Goal: Task Accomplishment & Management: Complete application form

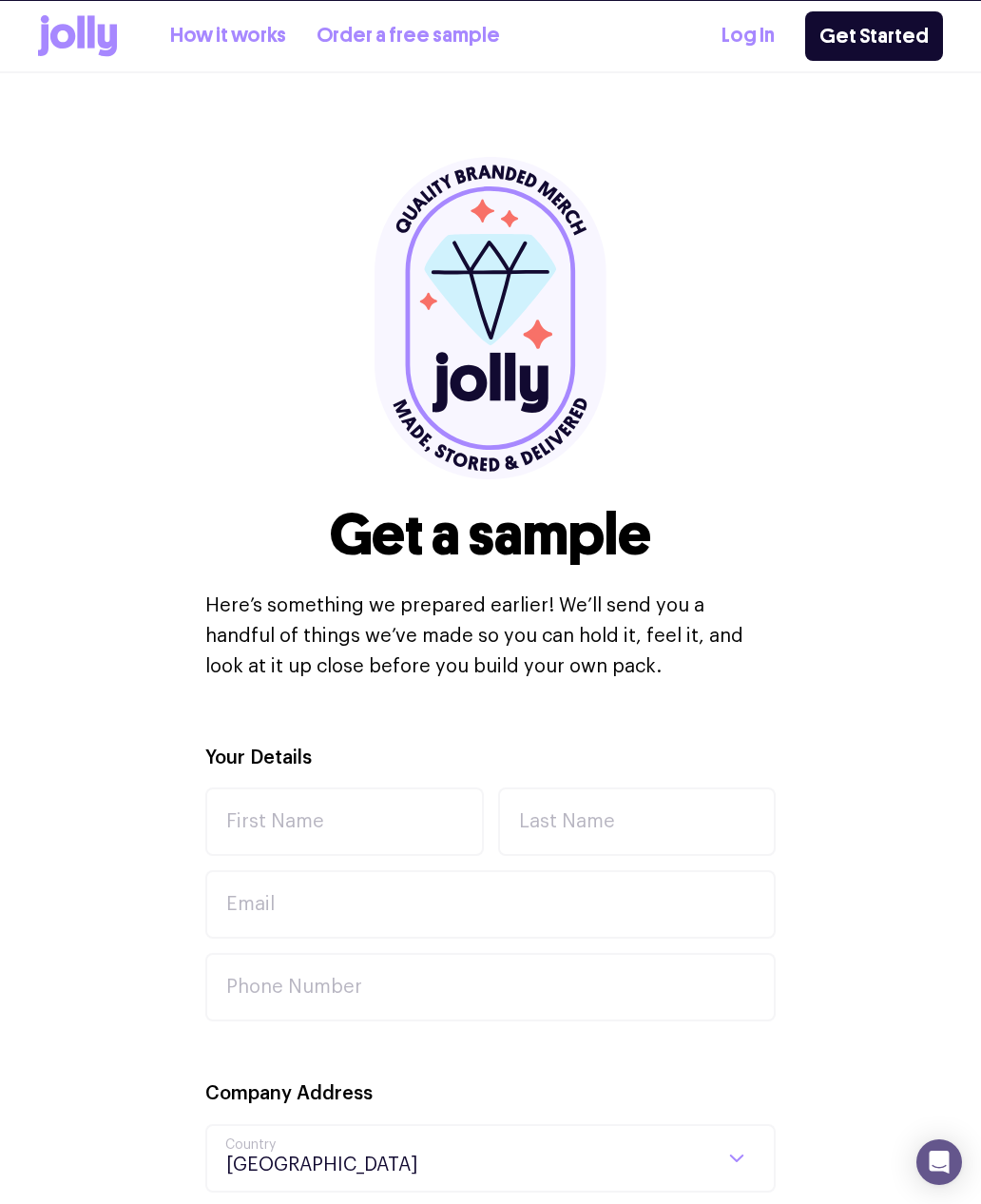
select select
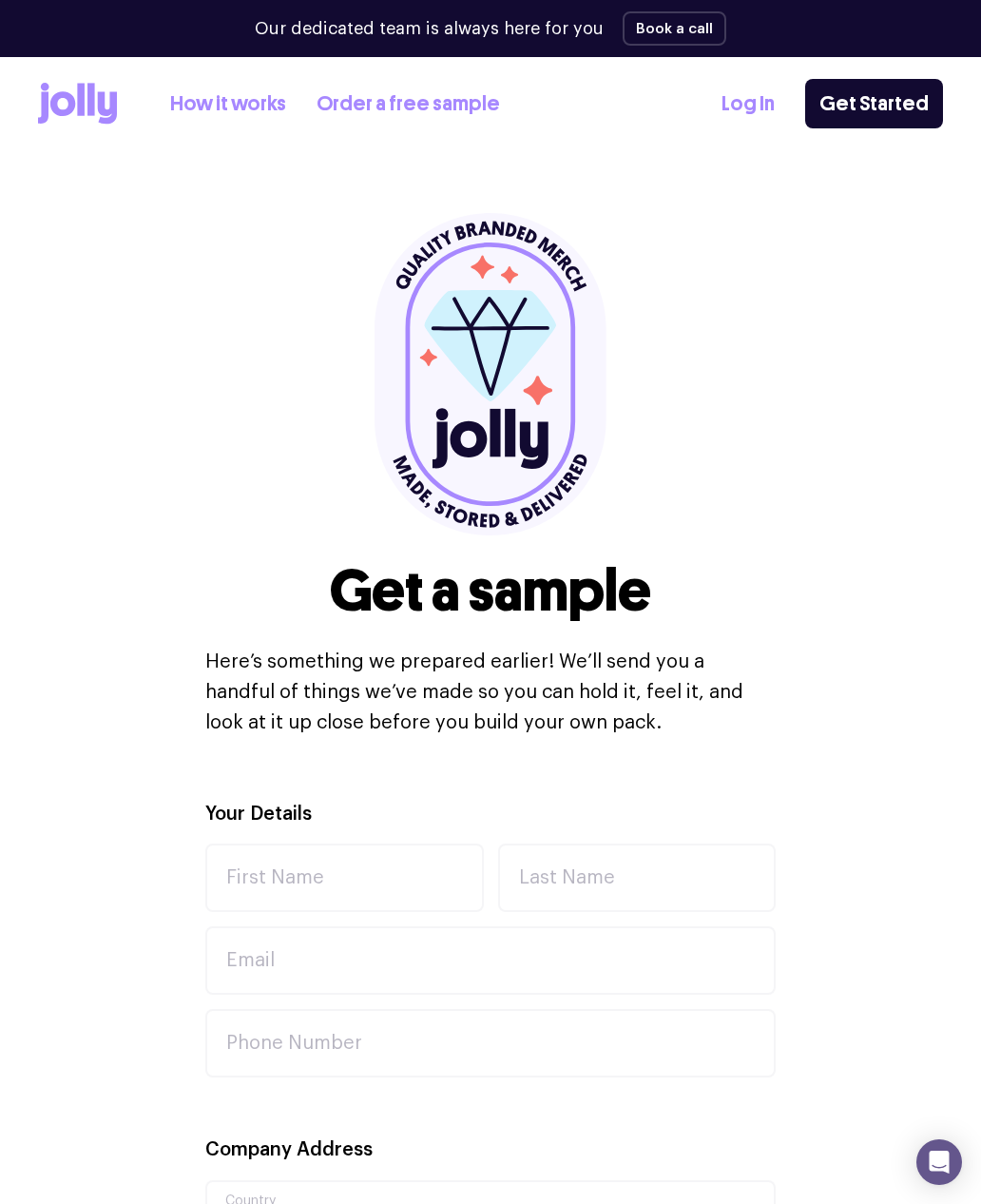
click at [251, 115] on link "How it works" at bounding box center [228, 104] width 116 height 31
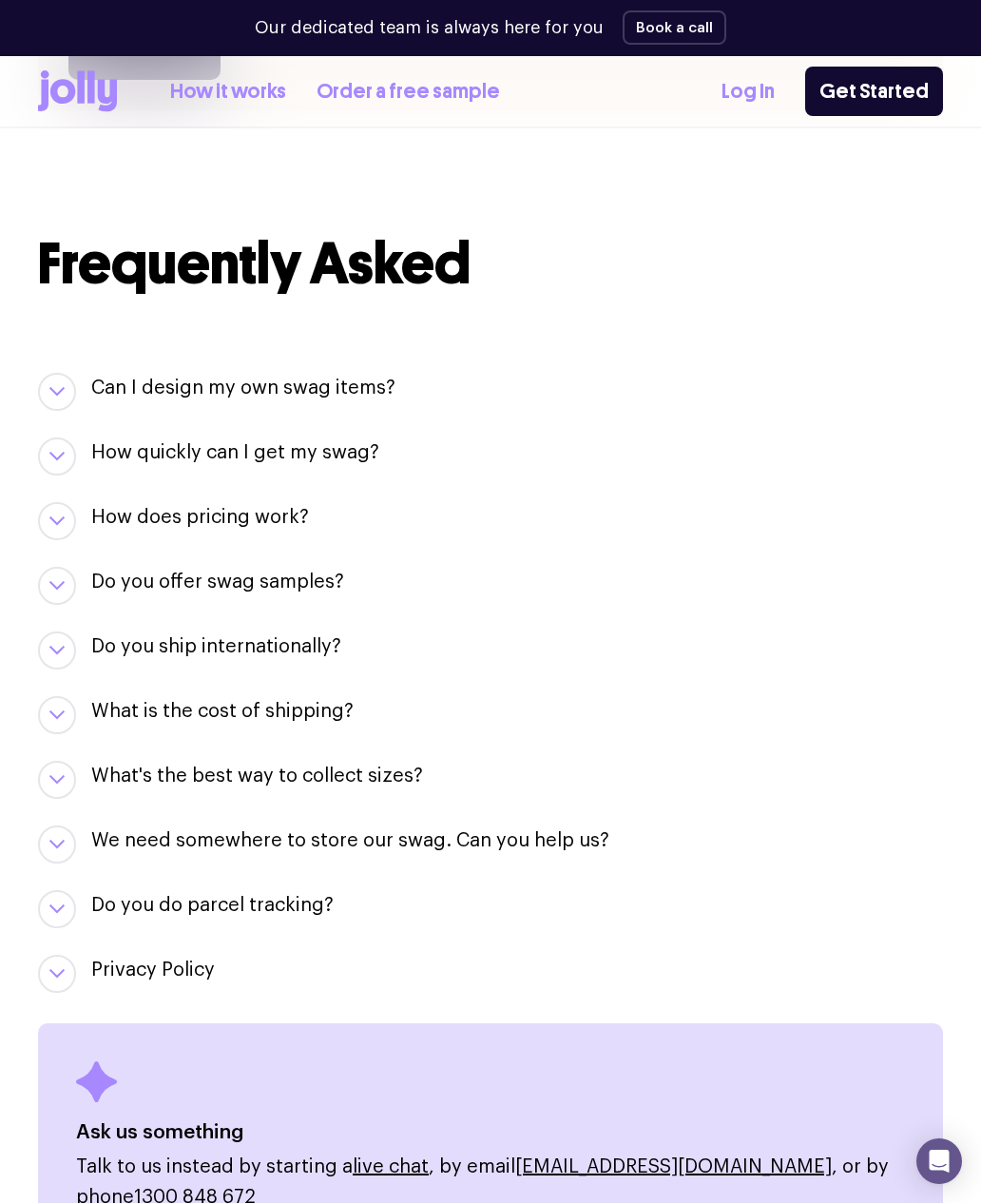
scroll to position [1876, 0]
click at [442, 100] on link "Order a free sample" at bounding box center [408, 93] width 184 height 31
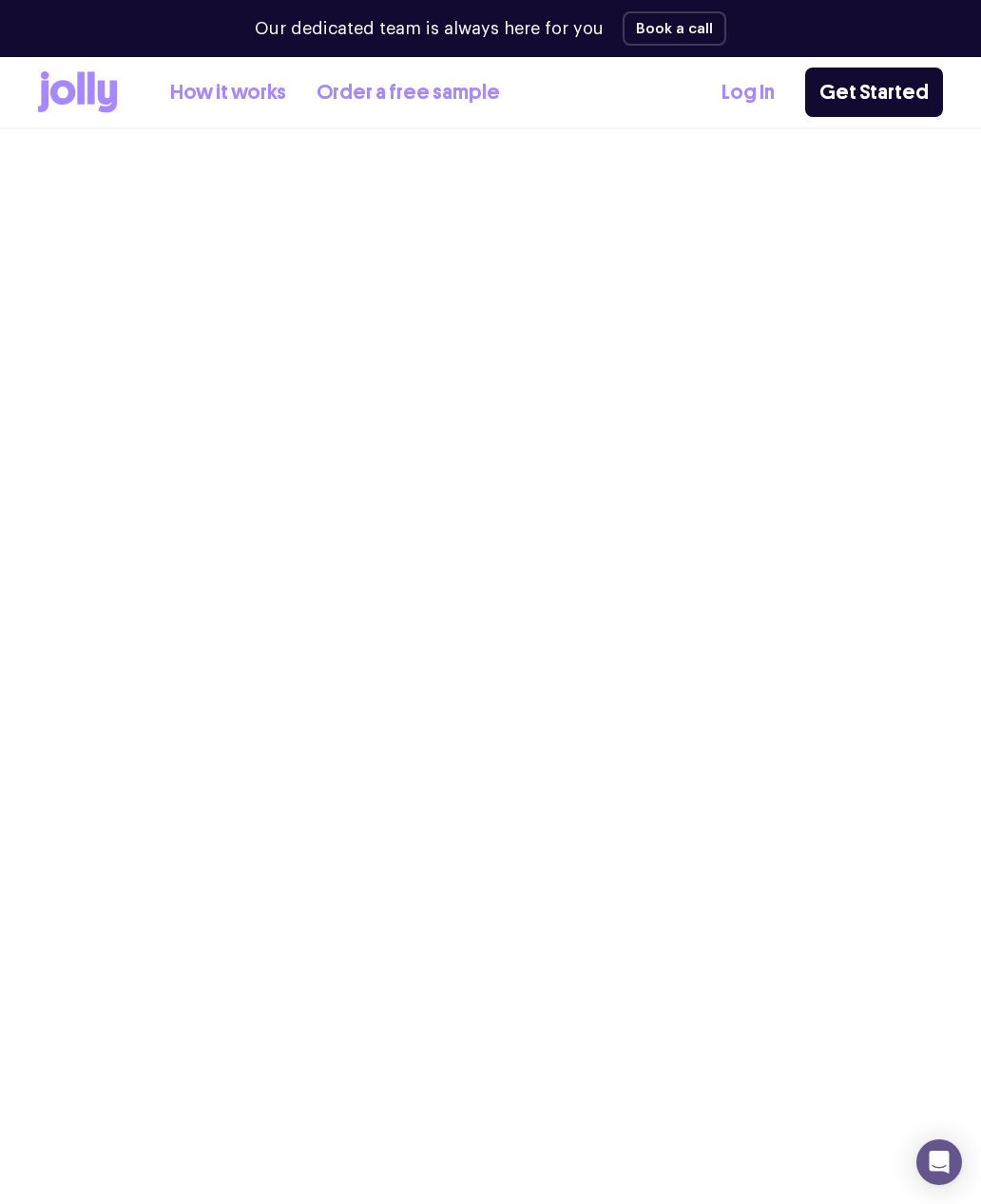
select select
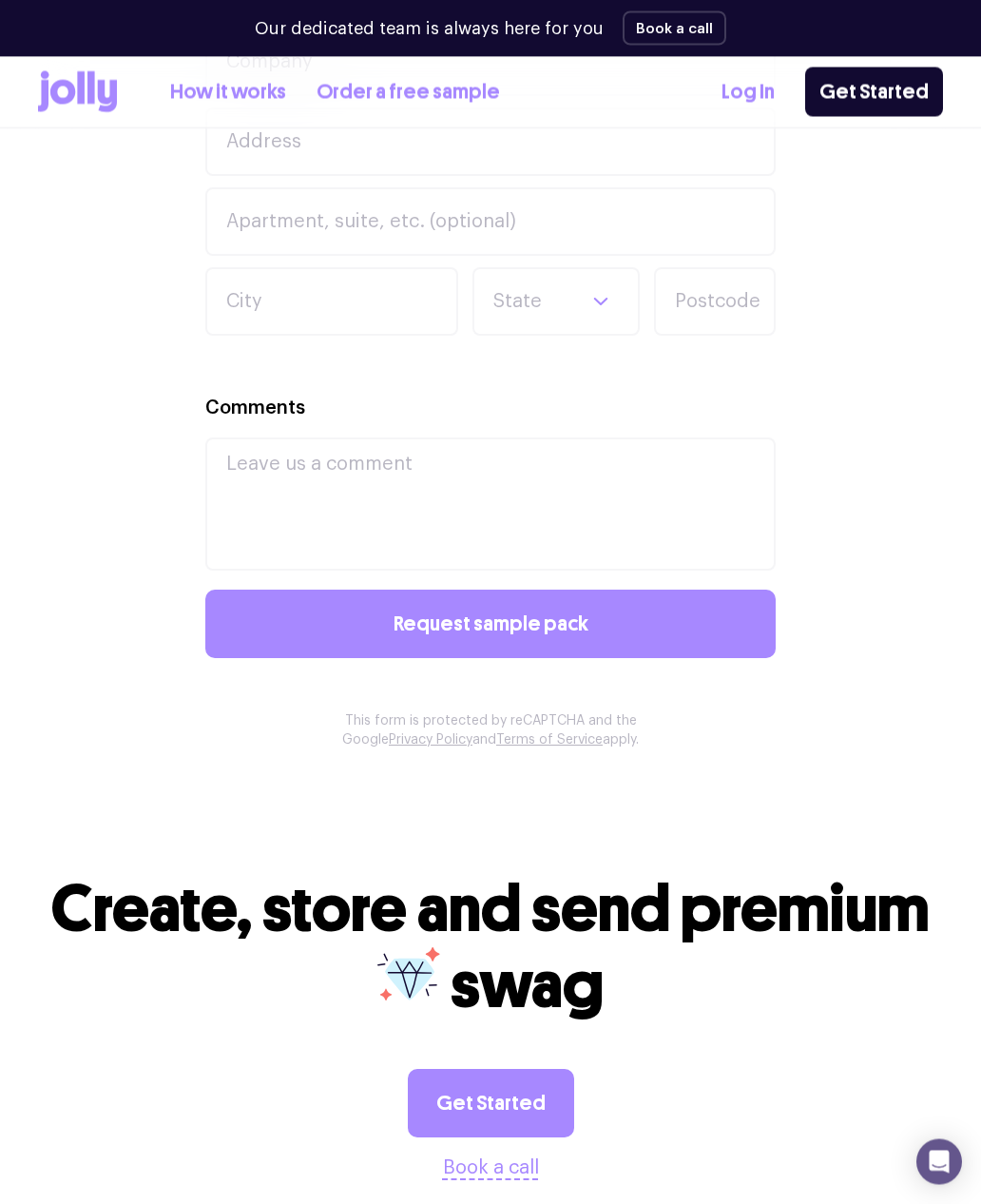
scroll to position [1246, 0]
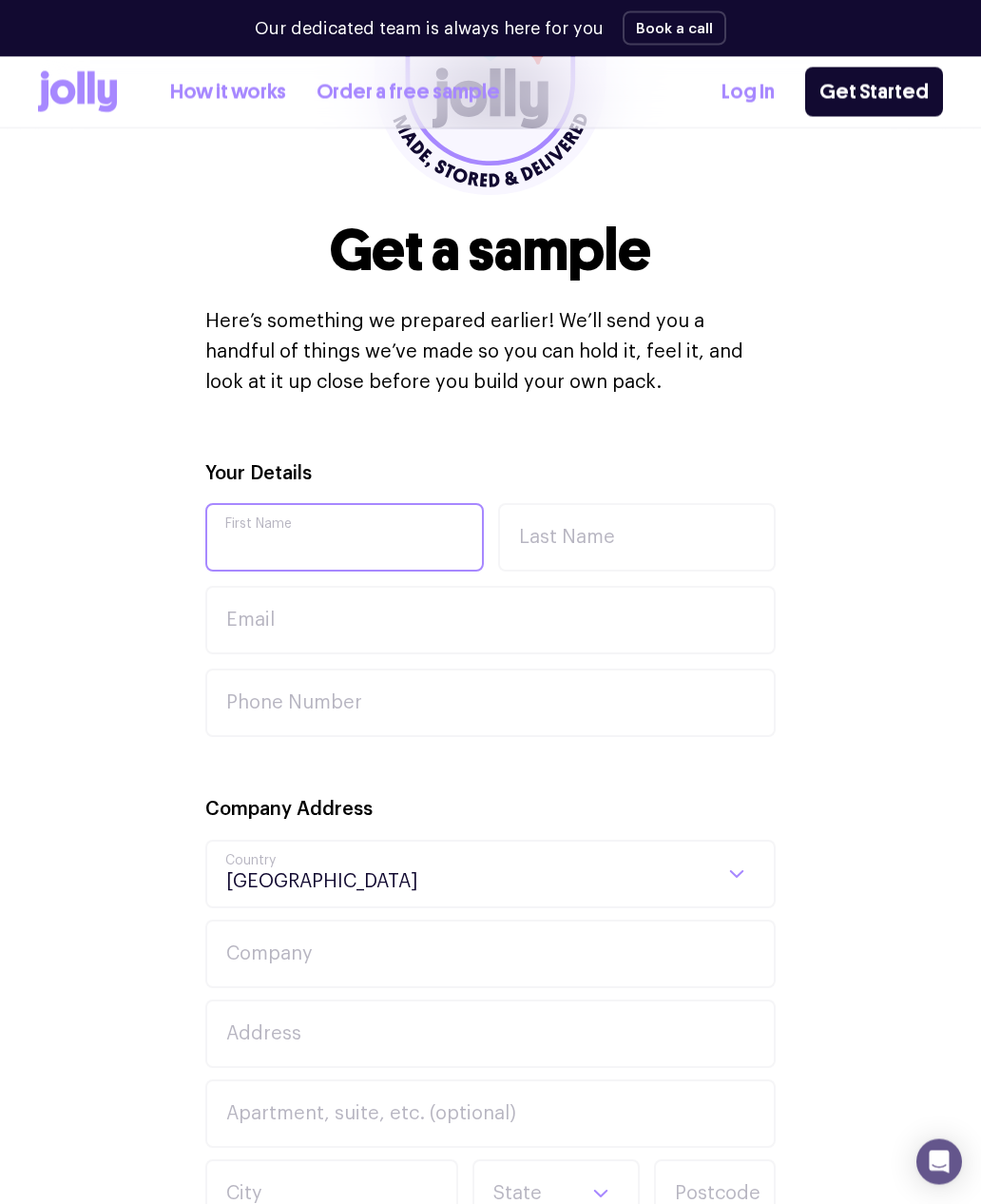
click at [405, 532] on input "First Name" at bounding box center [344, 538] width 278 height 68
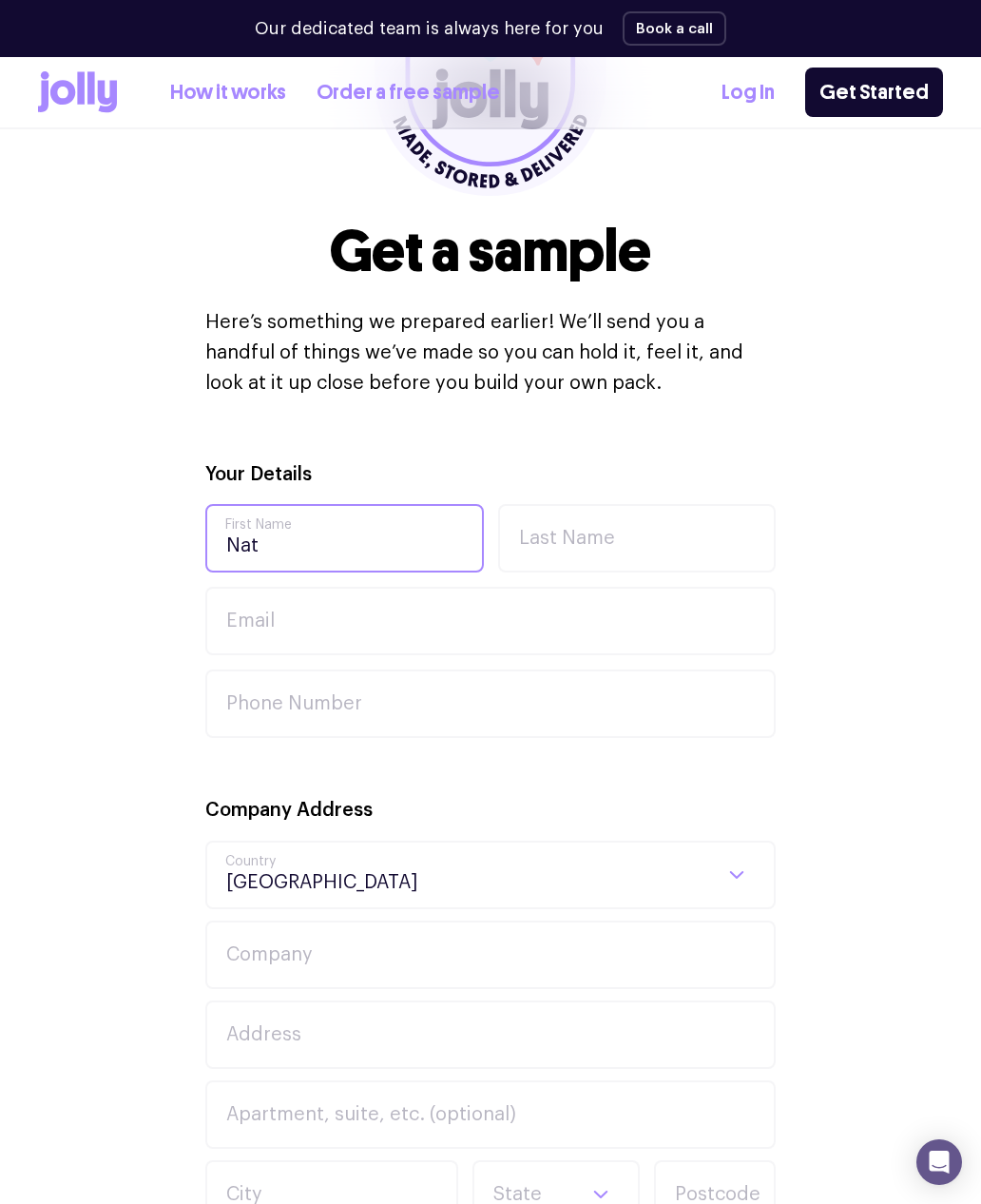
type input "Nat"
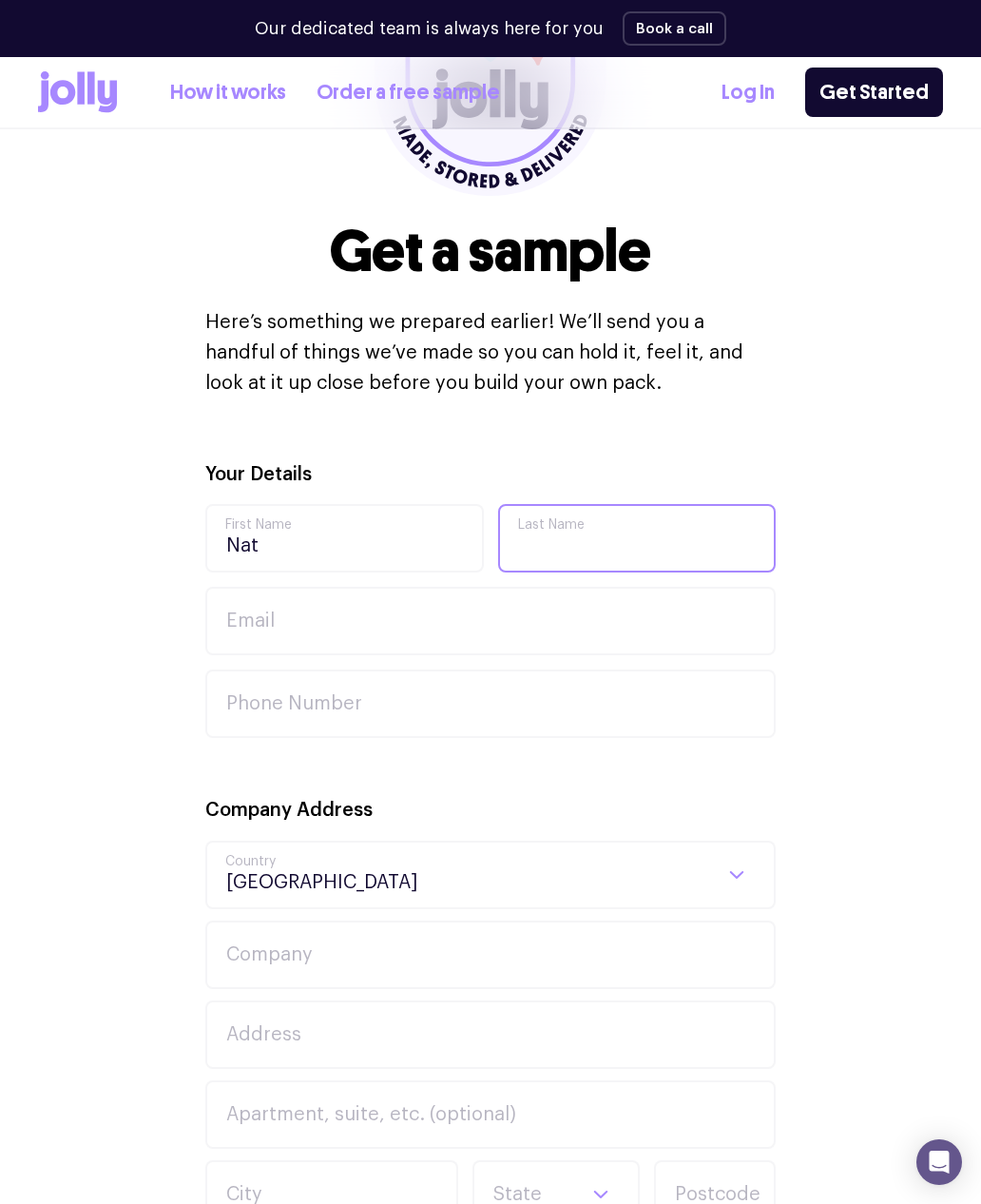
click at [655, 541] on input "Last Name" at bounding box center [637, 538] width 278 height 68
type input "[PERSON_NAME]"
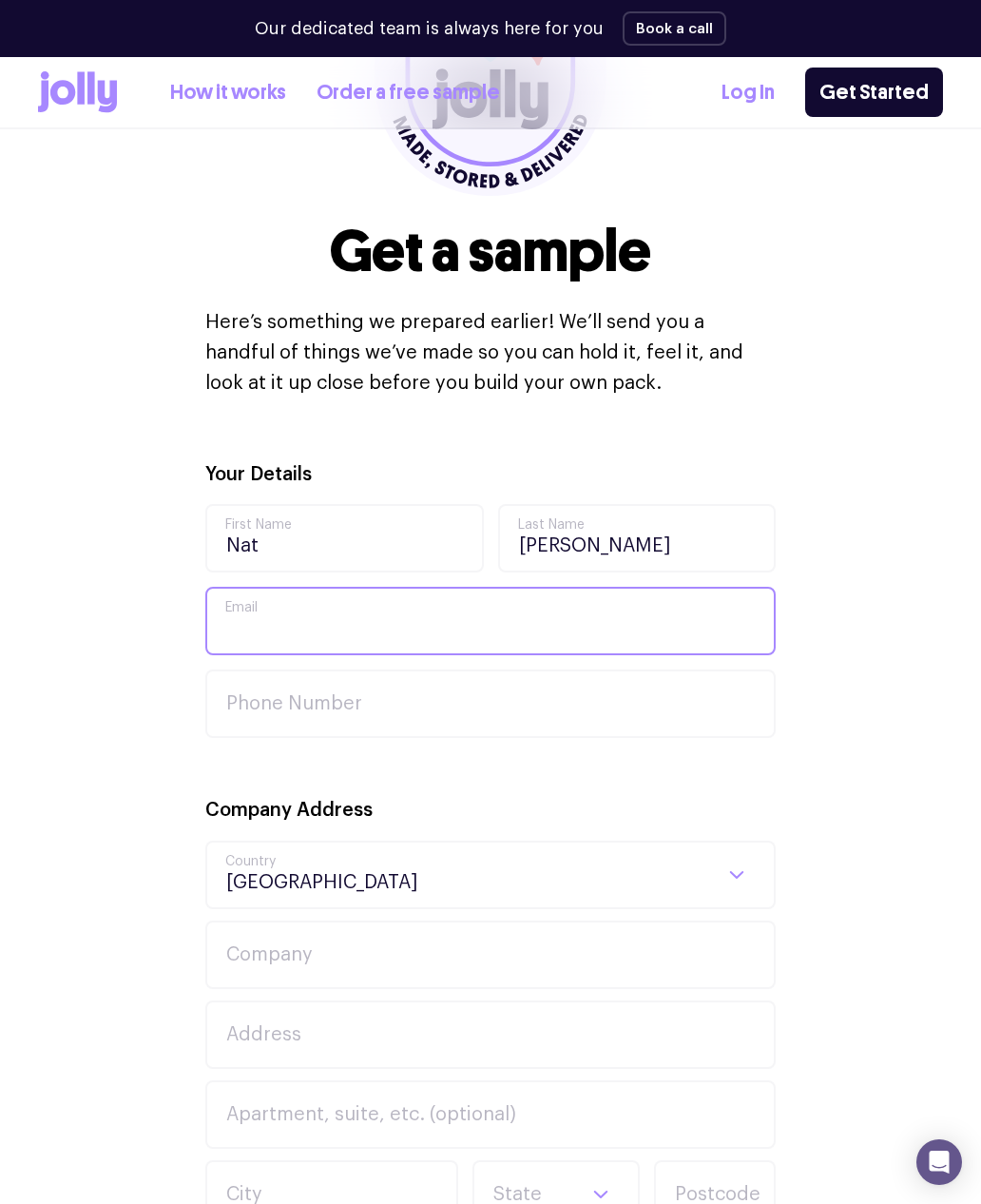
click at [380, 612] on input "Email" at bounding box center [490, 621] width 571 height 68
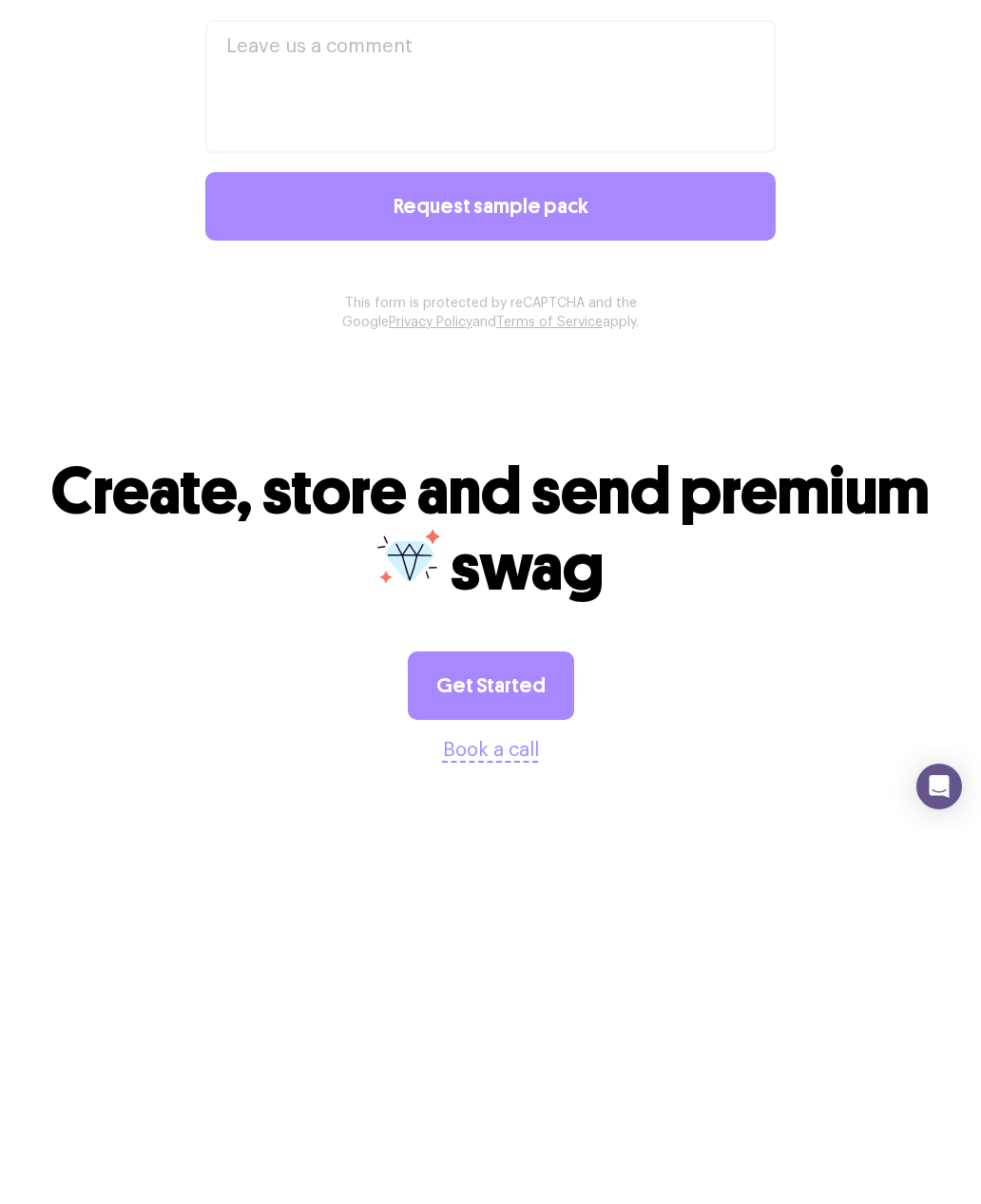
type input "Nato"
click at [879, 829] on p "Create, store and send premium swag" at bounding box center [490, 905] width 905 height 152
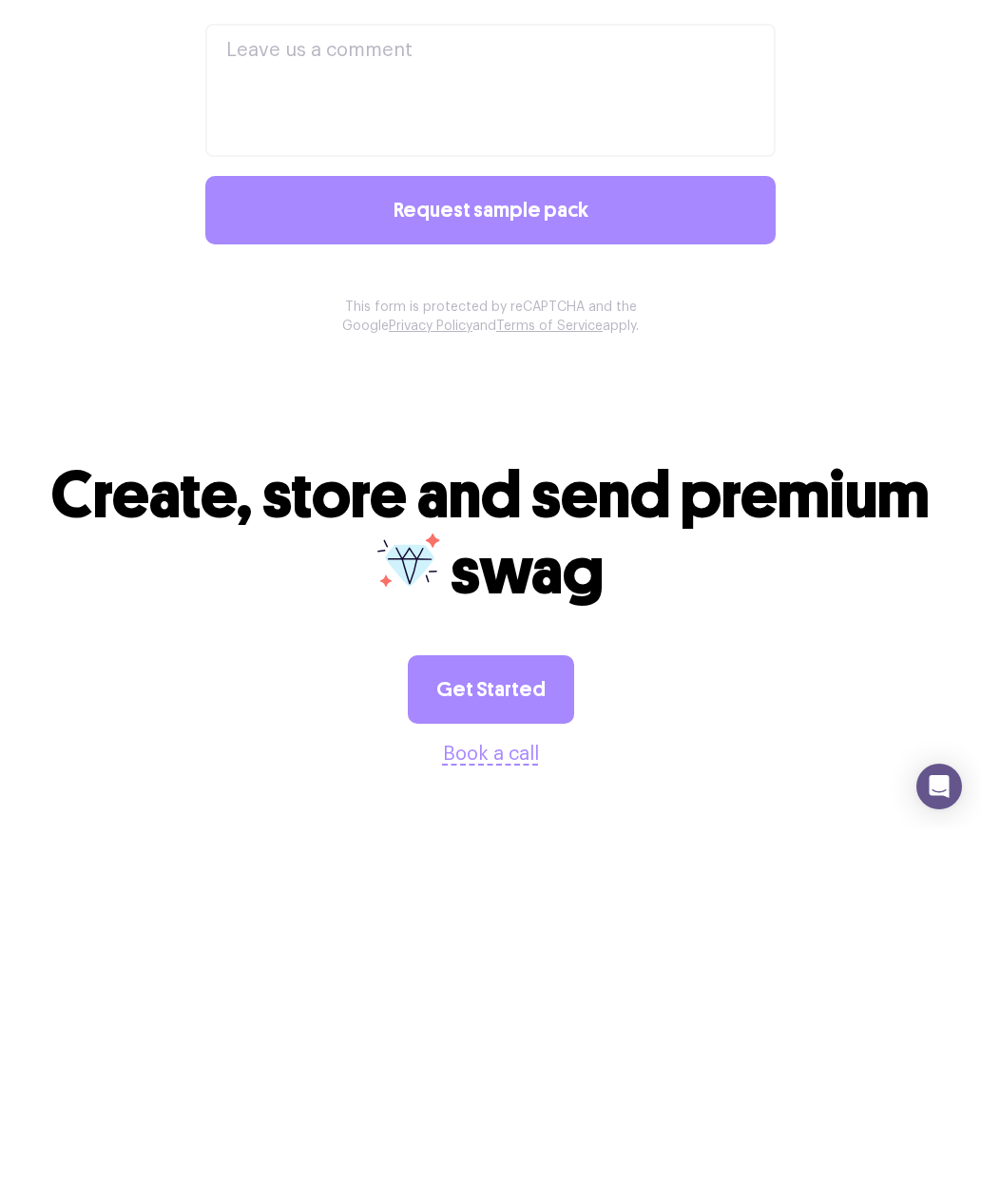
scroll to position [1640, 0]
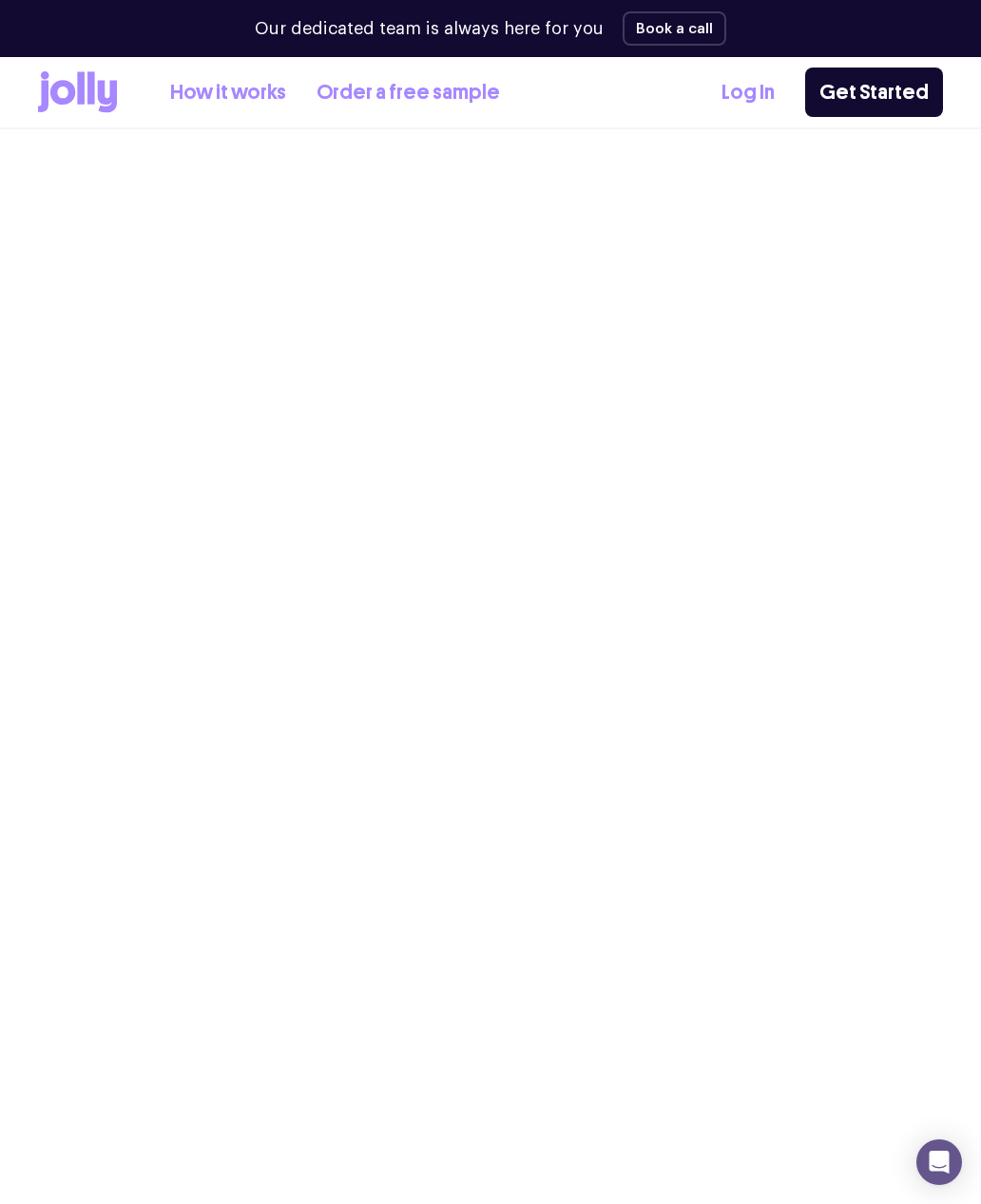
select select
